Goal: Information Seeking & Learning: Learn about a topic

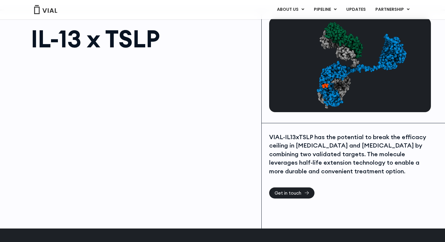
scroll to position [31, 0]
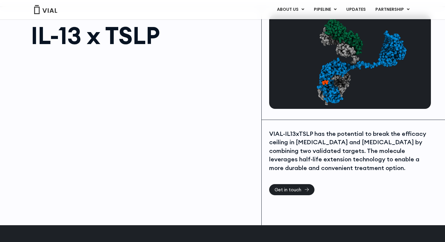
click at [354, 145] on div "VIAL-IL13xTSLP has the potential to break the efficacy ceiling in [MEDICAL_DATA…" at bounding box center [349, 151] width 160 height 43
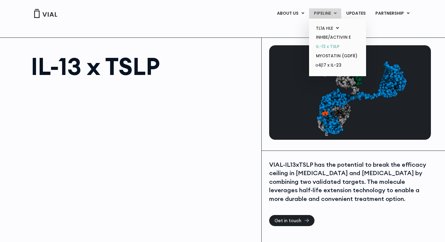
click at [324, 43] on link "IL-13 x TSLP" at bounding box center [337, 46] width 52 height 9
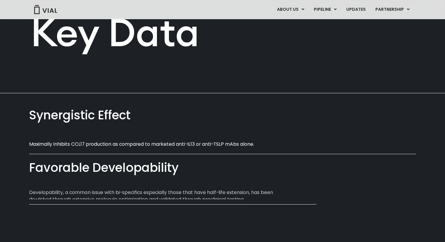
scroll to position [269, 0]
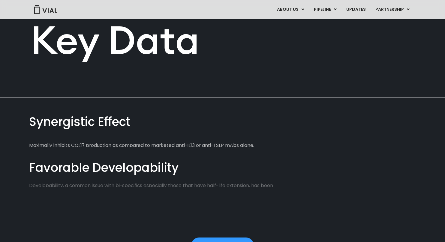
click at [83, 46] on h2 "Key Data" at bounding box center [223, 39] width 384 height 39
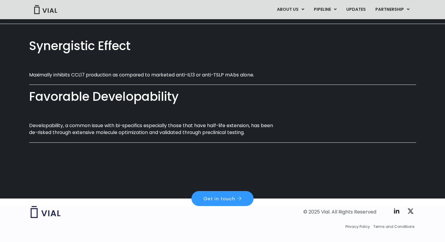
scroll to position [354, 0]
